Goal: Task Accomplishment & Management: Manage account settings

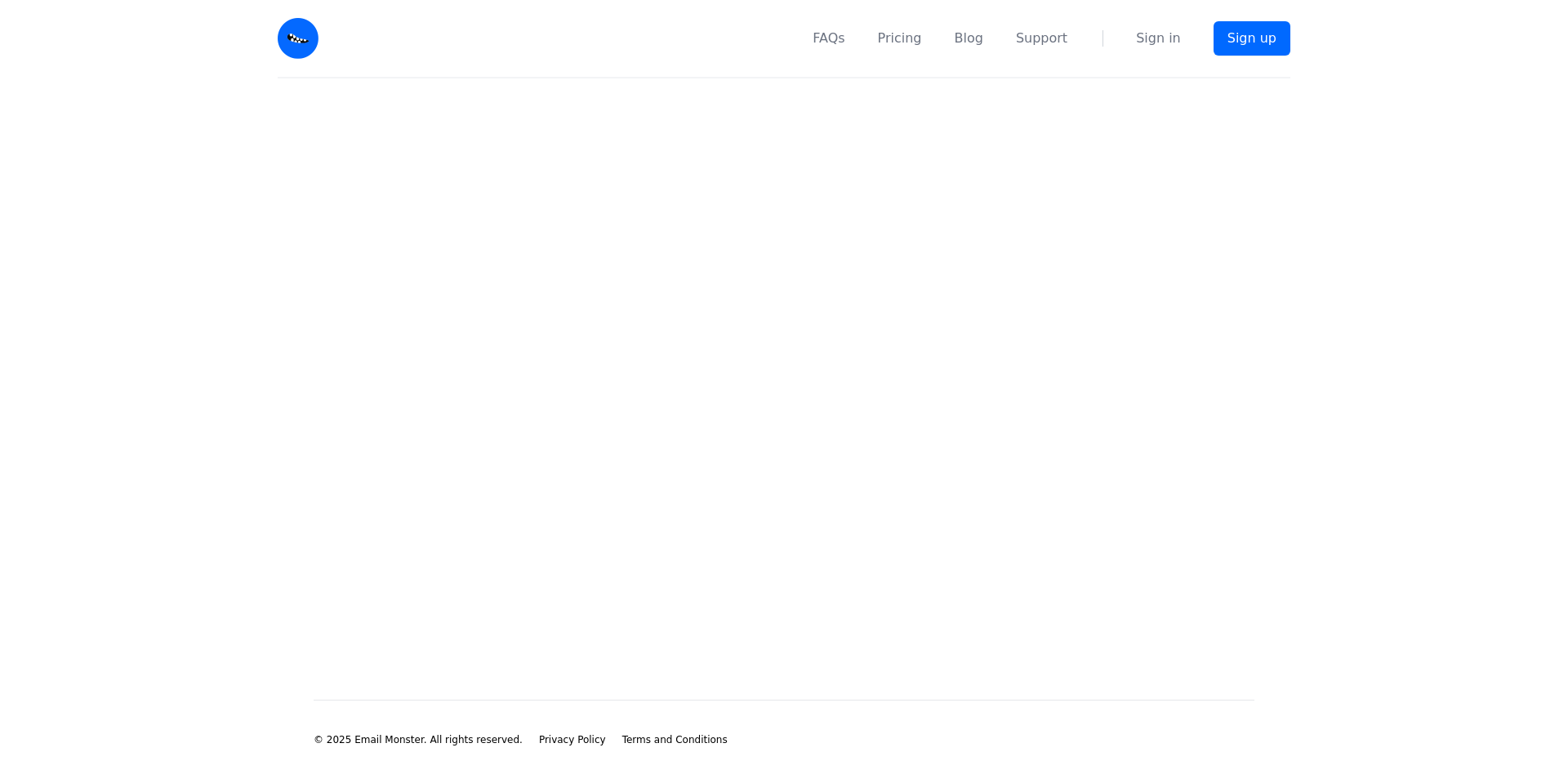
click at [1169, 38] on link "Sign in" at bounding box center [1159, 38] width 45 height 20
click at [1151, 37] on link "Sign in" at bounding box center [1159, 38] width 45 height 20
click at [793, 344] on main at bounding box center [784, 362] width 1568 height 569
click at [787, 344] on main at bounding box center [784, 362] width 1568 height 569
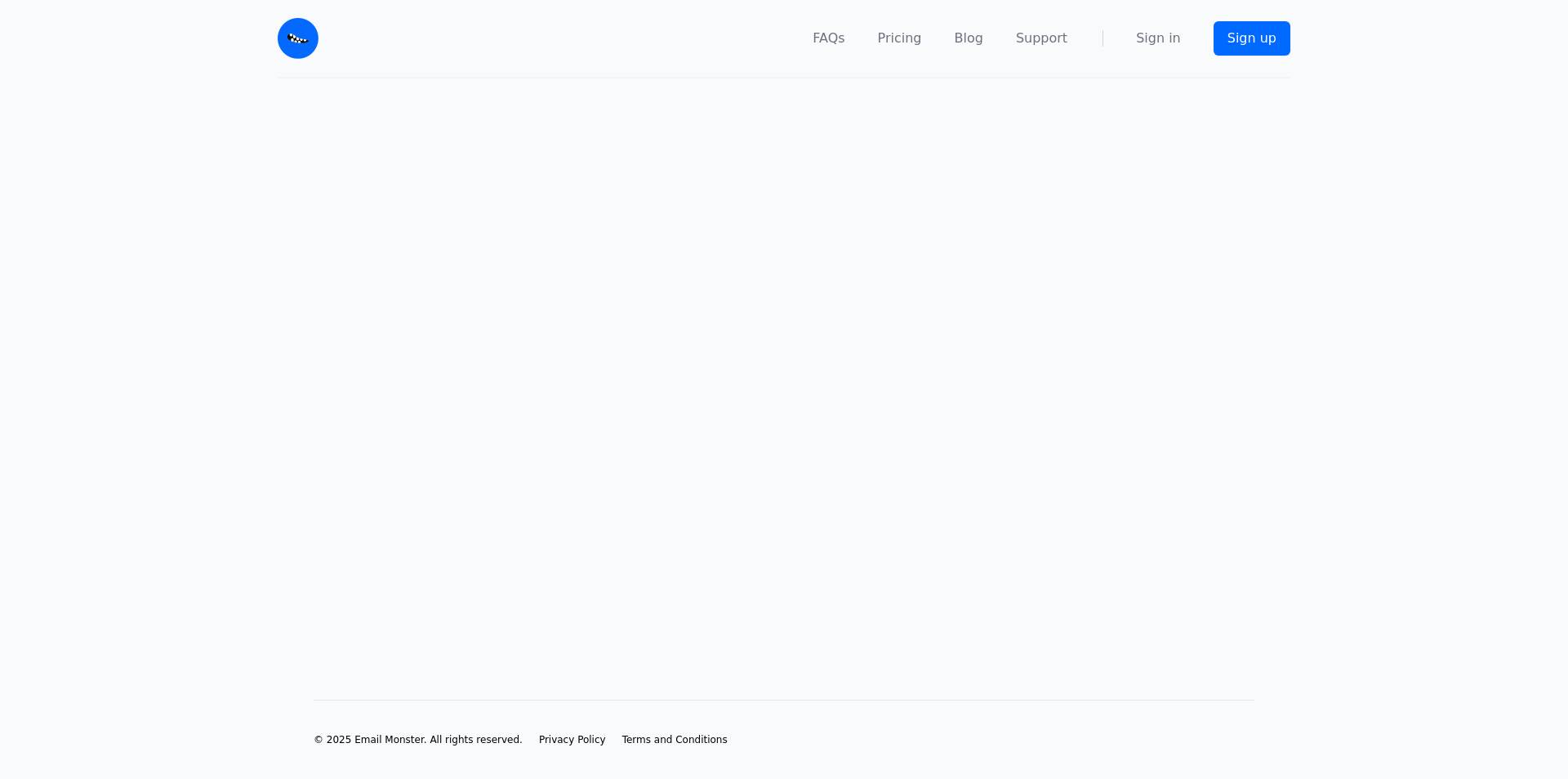
drag, startPoint x: 780, startPoint y: 322, endPoint x: 648, endPoint y: 313, distance: 132.3
click at [648, 313] on main at bounding box center [784, 362] width 1568 height 569
drag, startPoint x: 648, startPoint y: 313, endPoint x: 649, endPoint y: 369, distance: 56.0
click at [648, 330] on main at bounding box center [784, 362] width 1568 height 569
click at [651, 405] on main at bounding box center [784, 362] width 1568 height 569
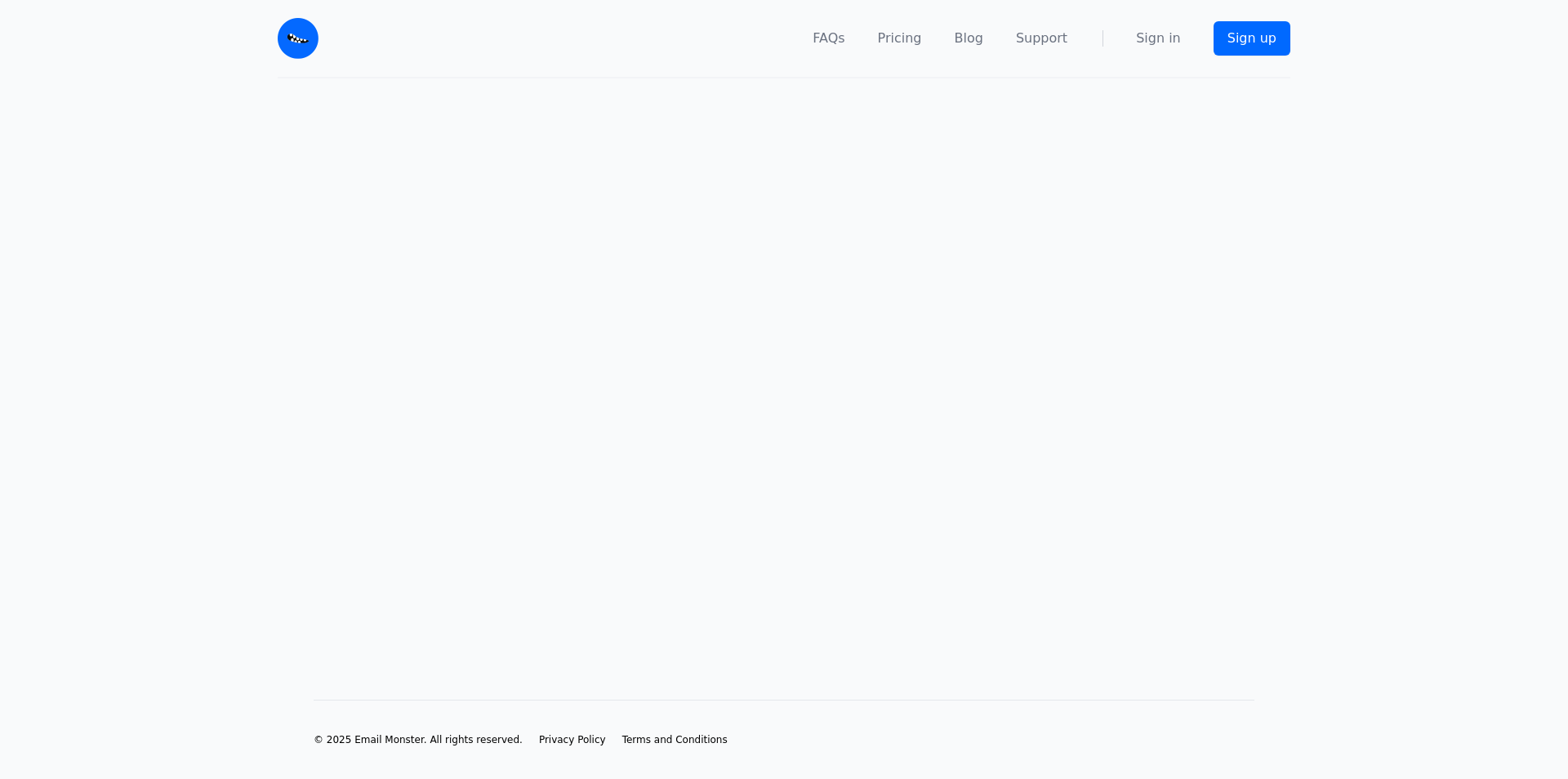
click at [651, 460] on main at bounding box center [784, 362] width 1568 height 569
drag, startPoint x: 658, startPoint y: 440, endPoint x: 698, endPoint y: 330, distance: 117.0
click at [662, 431] on main at bounding box center [784, 362] width 1568 height 569
drag, startPoint x: 698, startPoint y: 330, endPoint x: 704, endPoint y: 283, distance: 47.4
click at [702, 306] on main at bounding box center [784, 362] width 1568 height 569
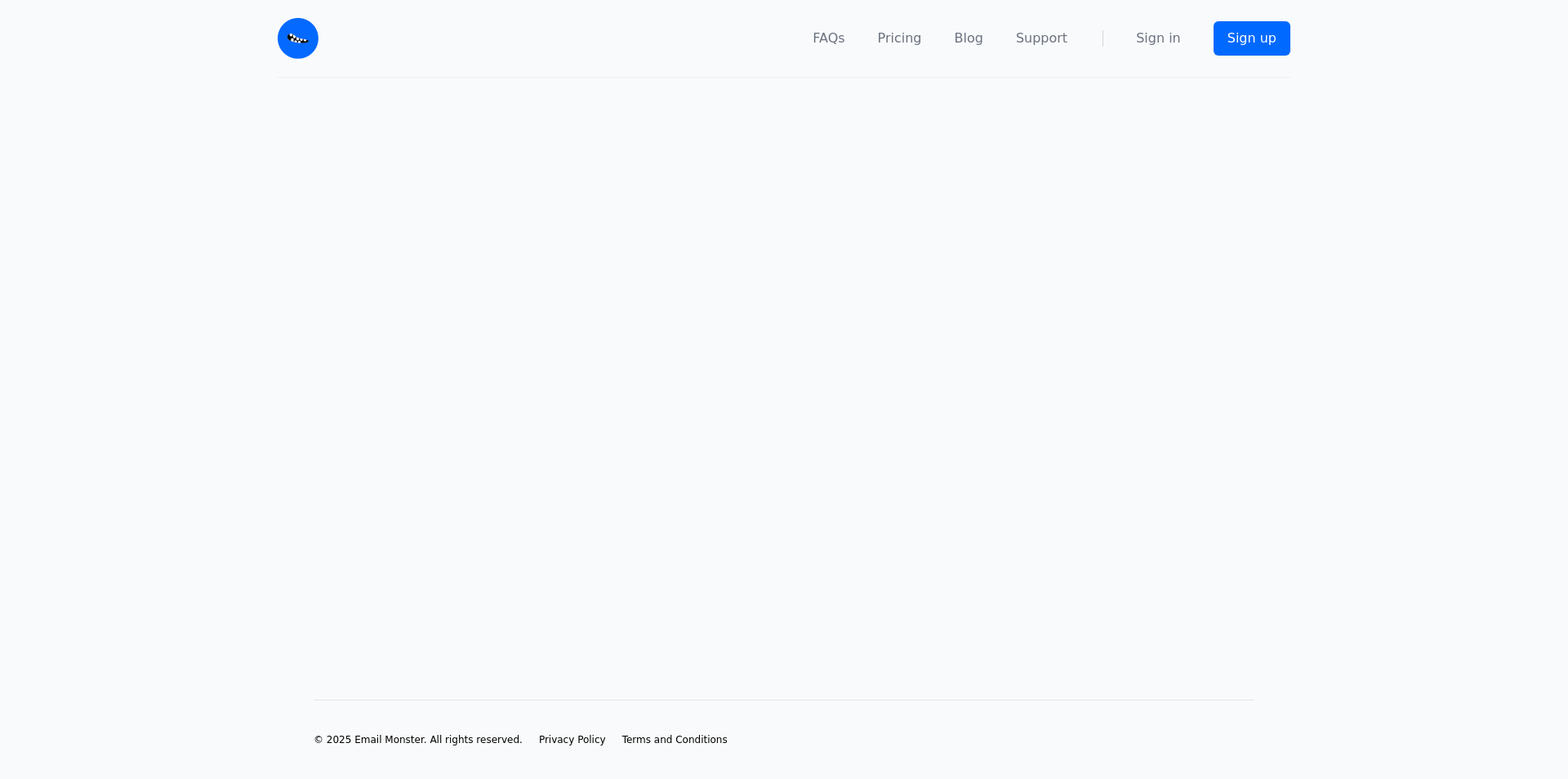
drag, startPoint x: 704, startPoint y: 283, endPoint x: 576, endPoint y: 173, distance: 168.8
click at [663, 225] on main at bounding box center [784, 362] width 1568 height 569
